Goal: Find specific page/section: Find specific page/section

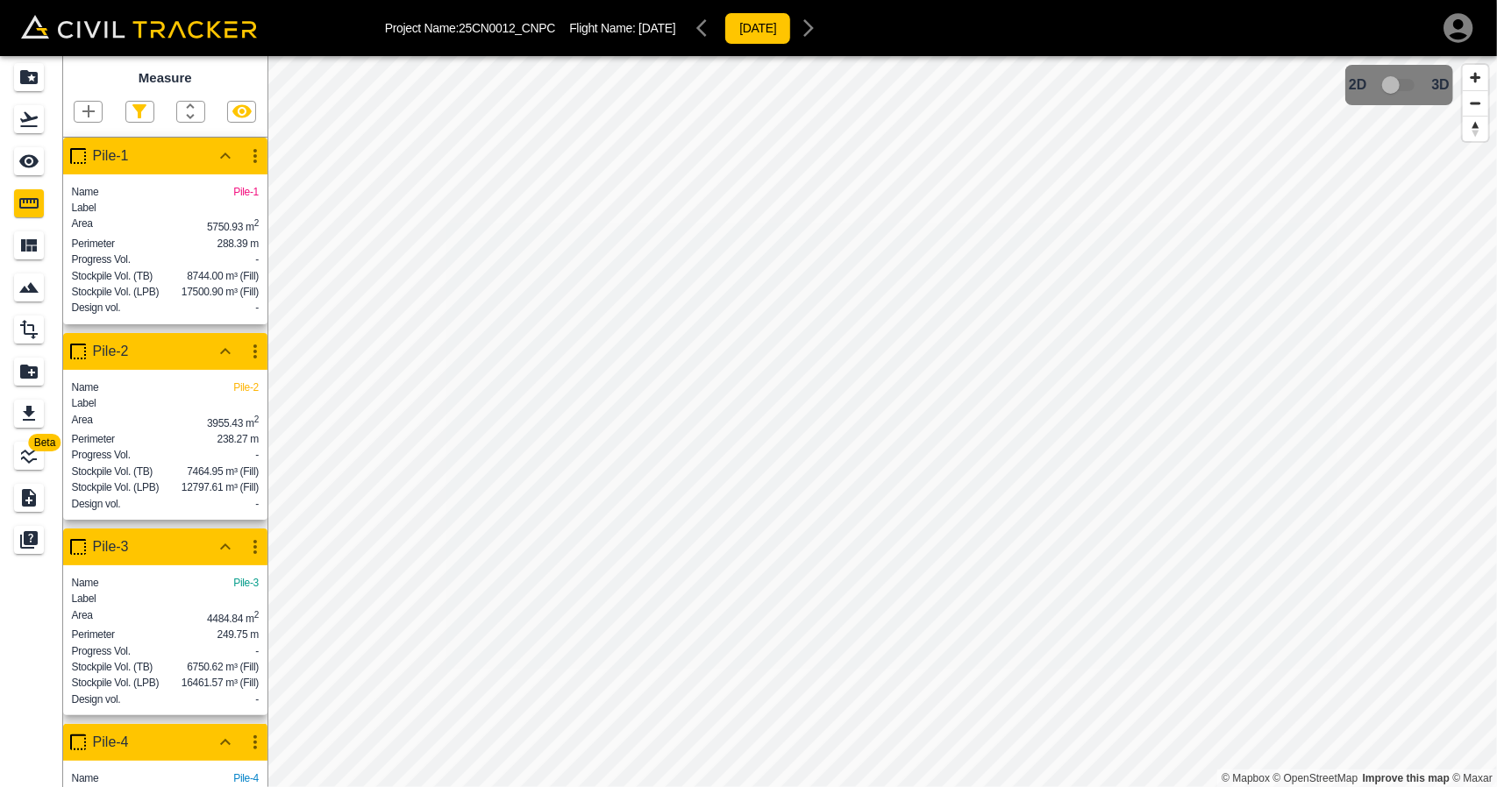
click at [21, 118] on icon "Flights" at bounding box center [28, 119] width 21 height 21
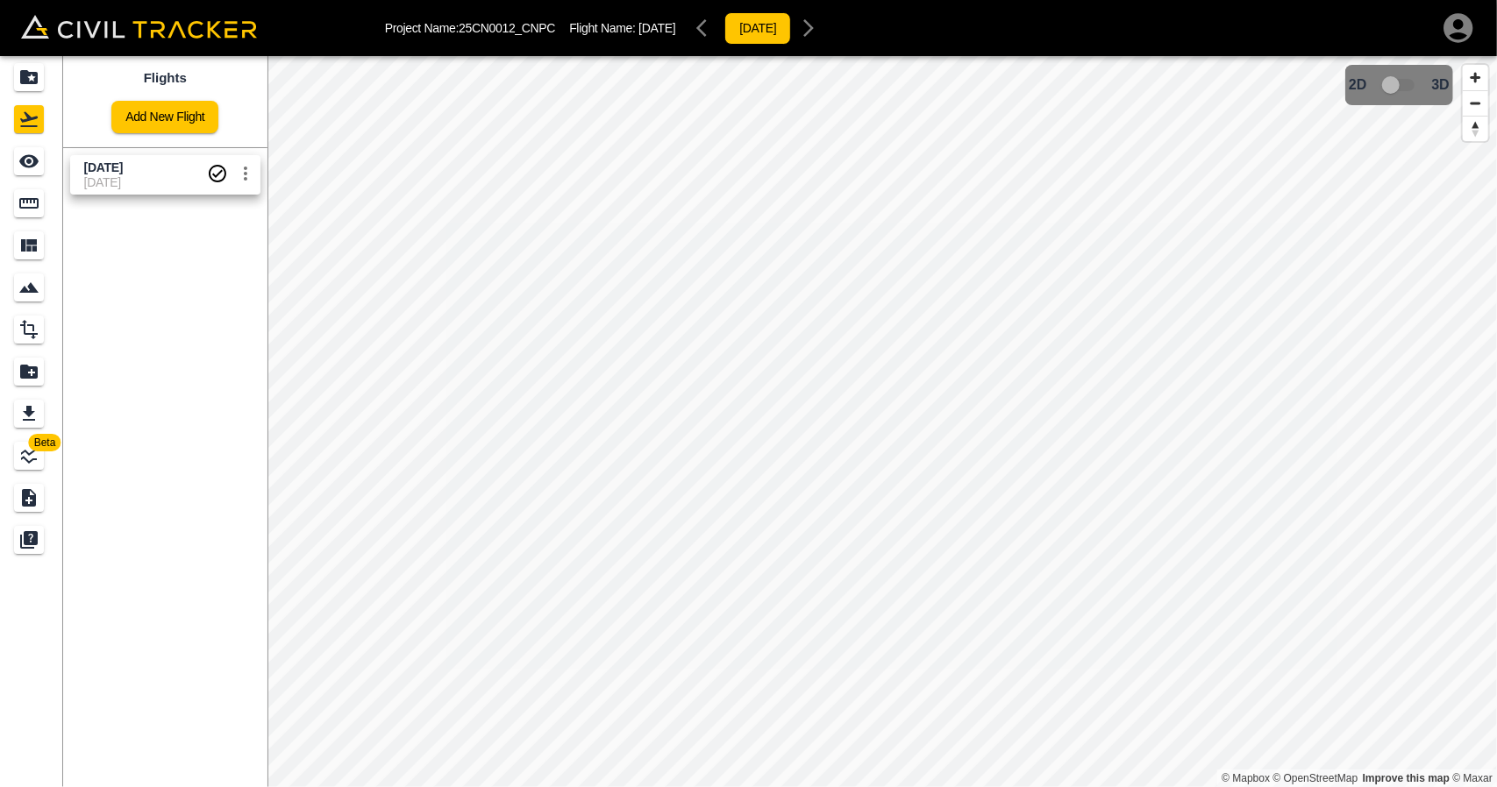
click at [40, 159] on div "See" at bounding box center [29, 161] width 30 height 28
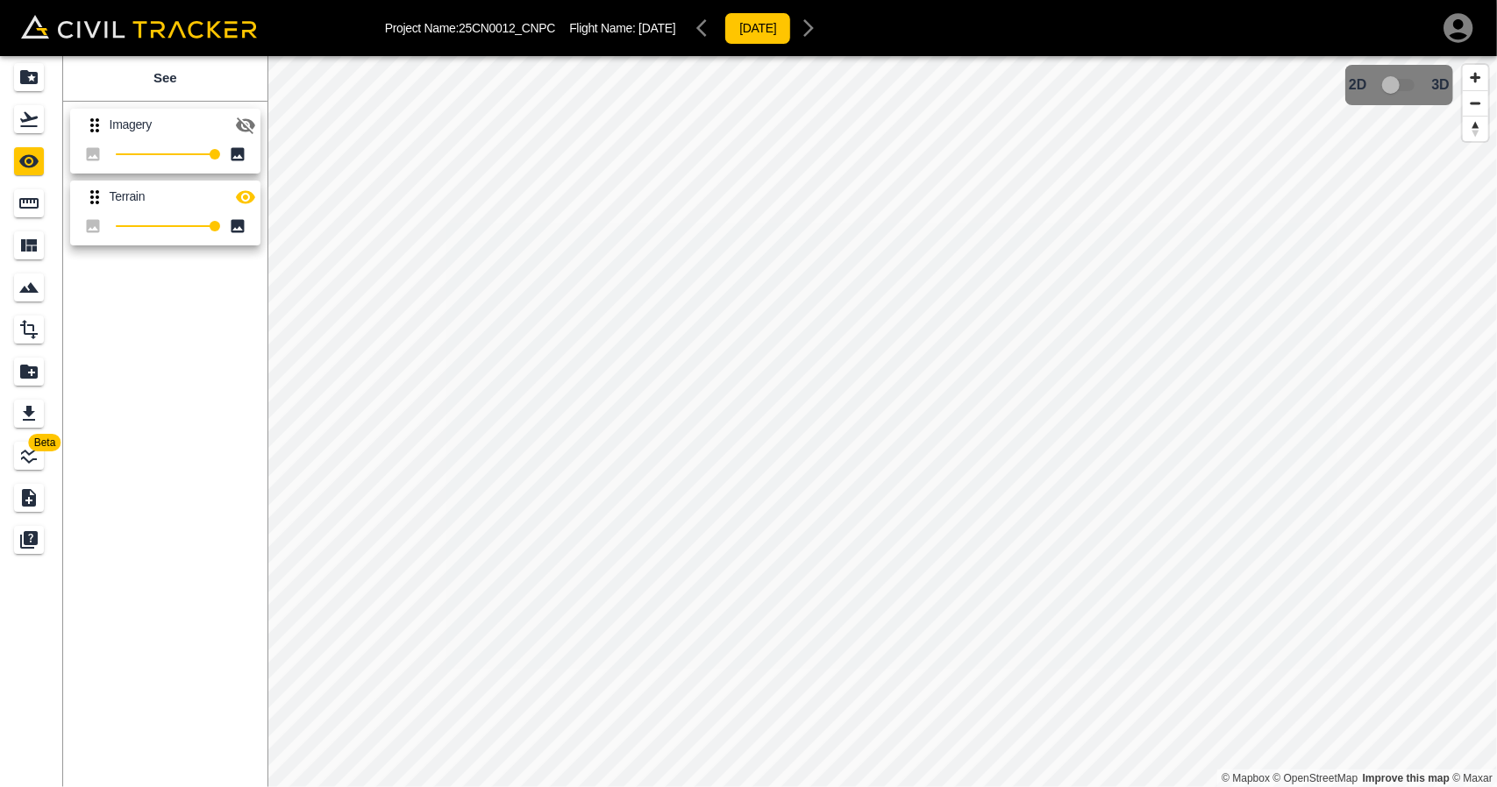
click at [236, 120] on icon "button" at bounding box center [245, 125] width 21 height 21
click at [239, 126] on icon "button" at bounding box center [245, 124] width 19 height 13
click at [19, 106] on div "Flights" at bounding box center [29, 119] width 30 height 28
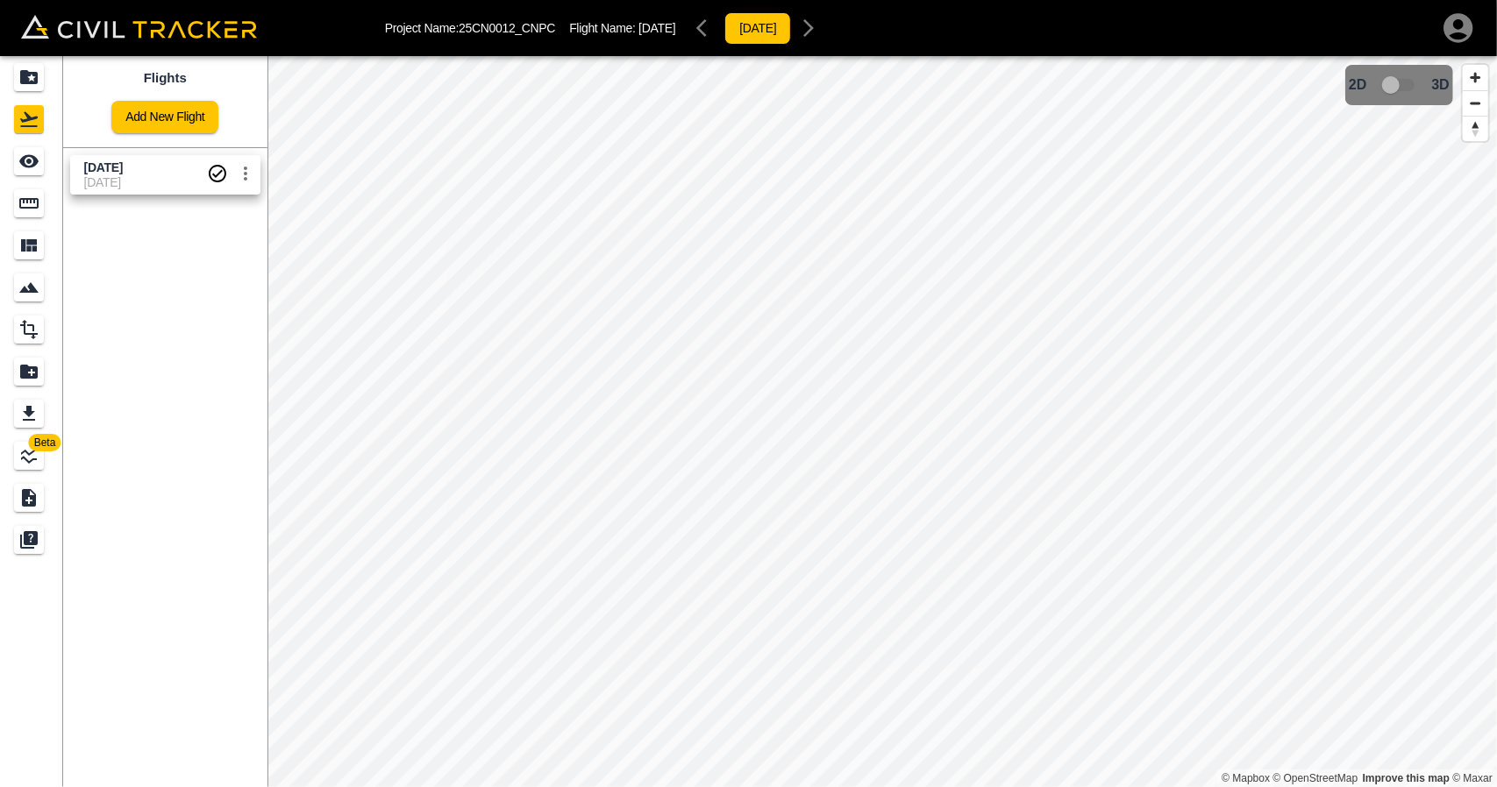
drag, startPoint x: 24, startPoint y: 81, endPoint x: 27, endPoint y: 10, distance: 71.1
click at [25, 80] on icon "Projects" at bounding box center [29, 77] width 18 height 14
